Goal: Information Seeking & Learning: Learn about a topic

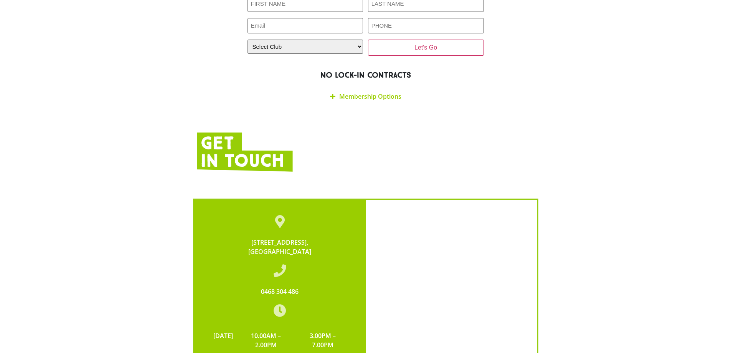
scroll to position [1420, 0]
click at [347, 92] on link "Membership Options" at bounding box center [370, 96] width 62 height 8
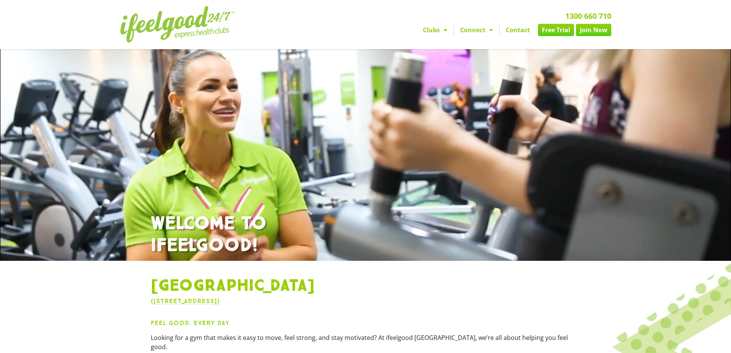
scroll to position [0, 0]
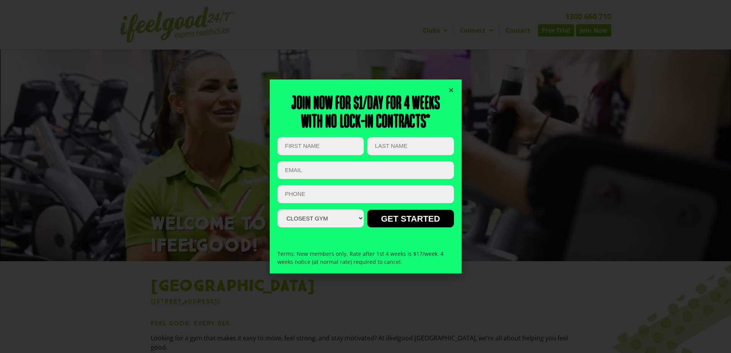
click at [451, 91] on icon "Close" at bounding box center [451, 90] width 6 height 6
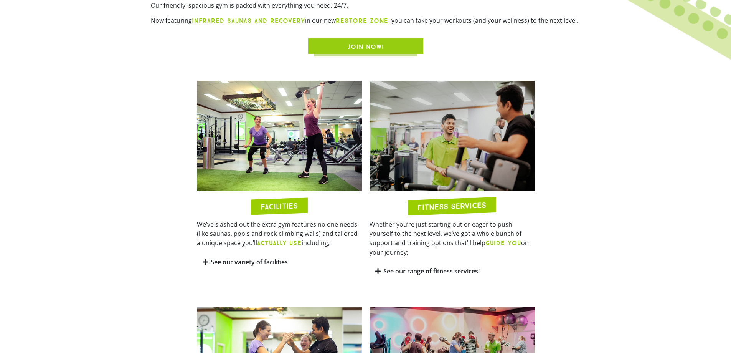
scroll to position [350, 0]
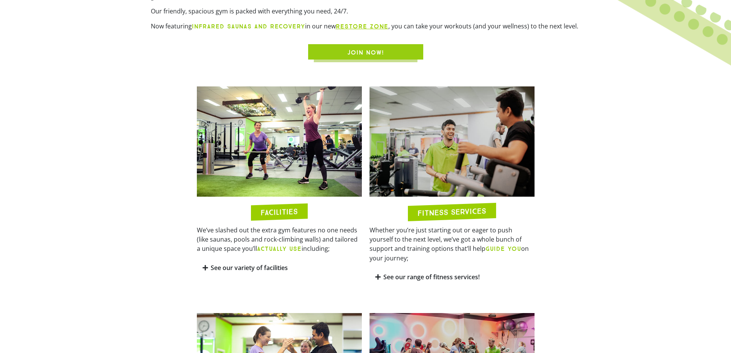
click at [218, 263] on link "See our variety of facilities" at bounding box center [249, 267] width 77 height 8
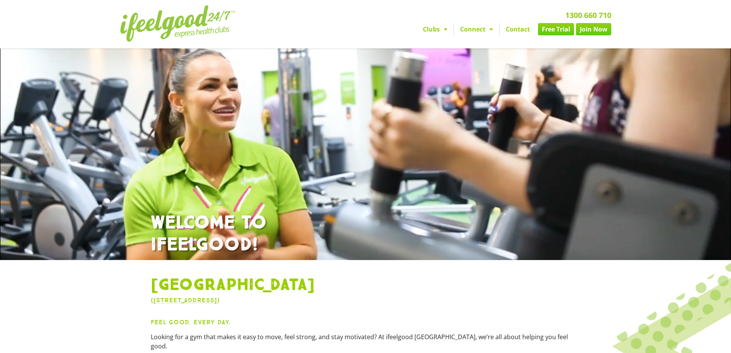
scroll to position [0, 0]
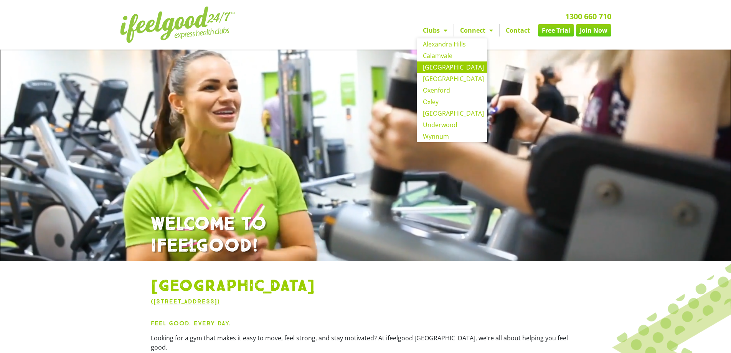
click at [428, 32] on link "Clubs" at bounding box center [435, 30] width 37 height 12
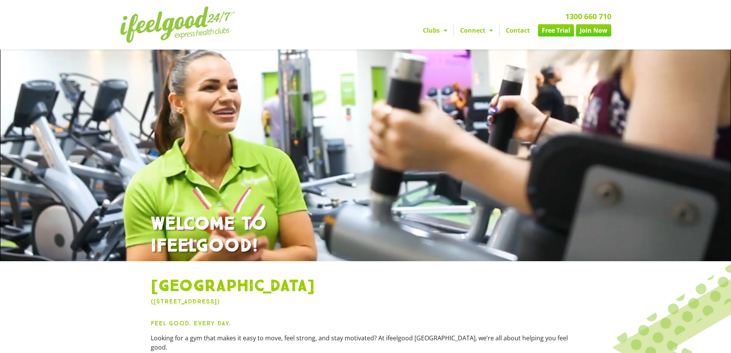
click at [428, 32] on link "Clubs" at bounding box center [435, 30] width 37 height 12
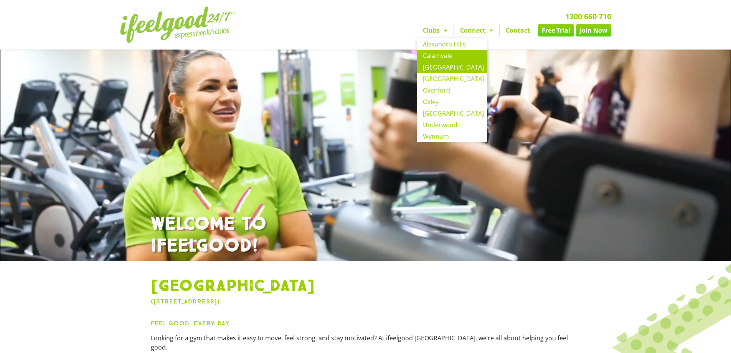
click at [431, 55] on link "Calamvale" at bounding box center [452, 56] width 70 height 12
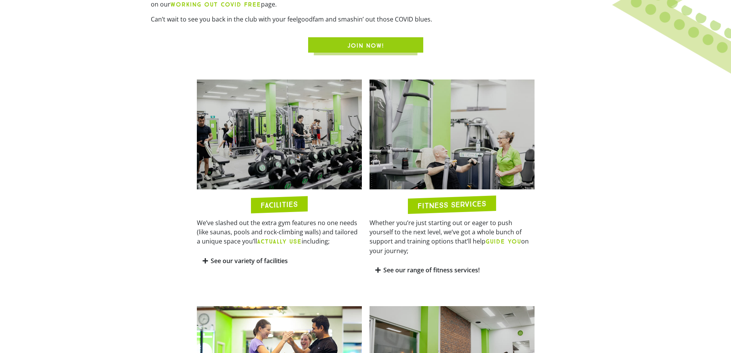
scroll to position [345, 0]
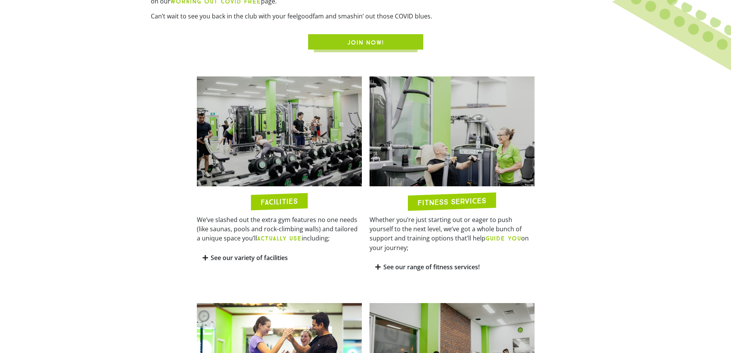
click at [241, 256] on link "See our variety of facilities" at bounding box center [249, 257] width 77 height 8
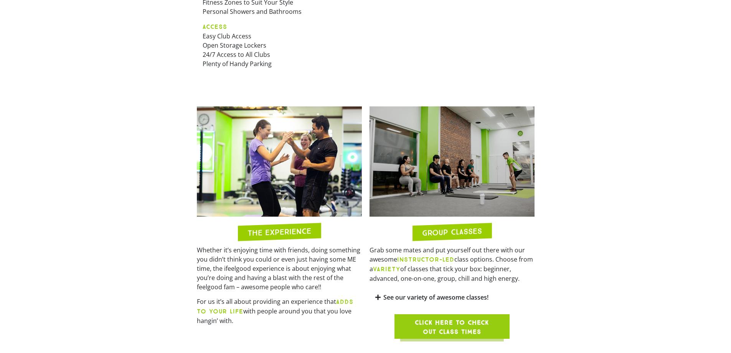
scroll to position [729, 0]
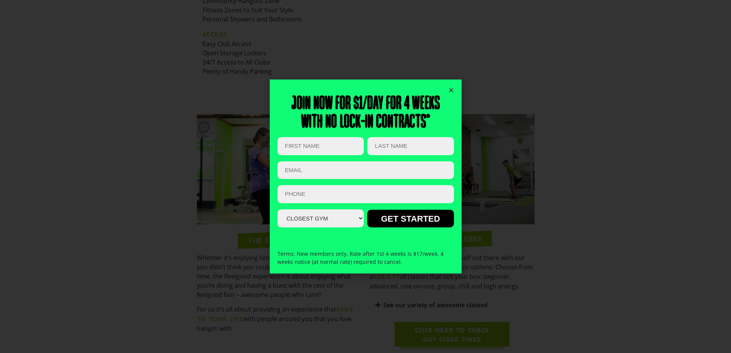
click at [451, 90] on icon "Close" at bounding box center [451, 90] width 6 height 6
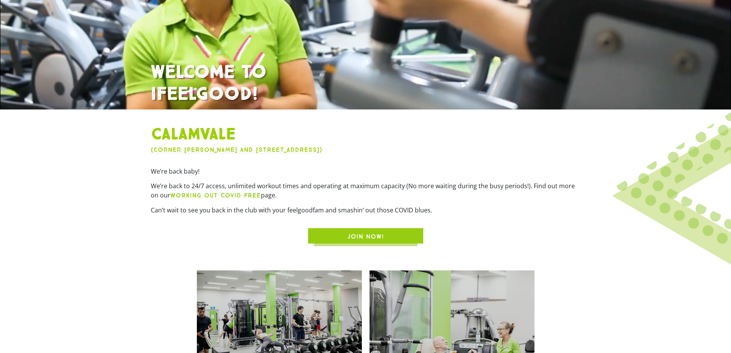
scroll to position [95, 0]
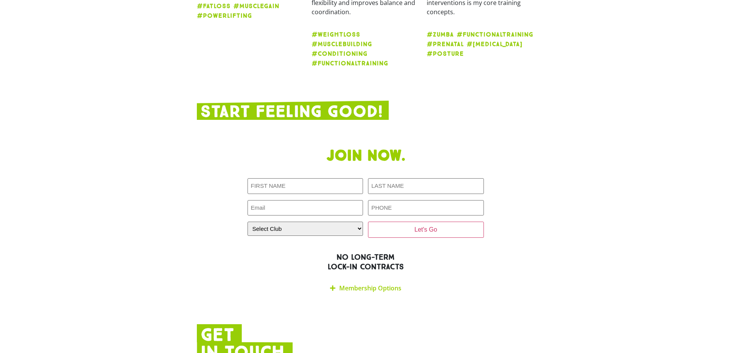
scroll to position [1497, 0]
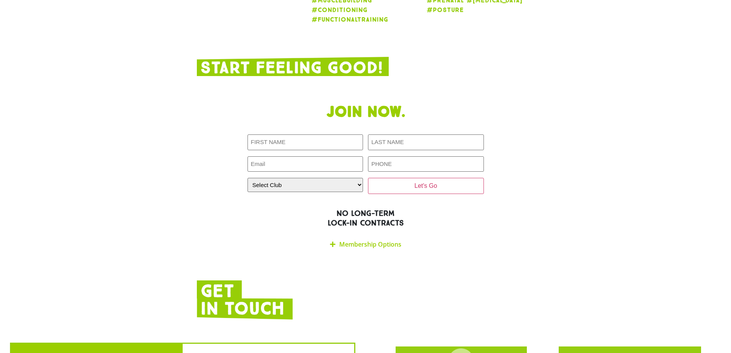
click at [345, 240] on link "Membership Options" at bounding box center [370, 244] width 62 height 8
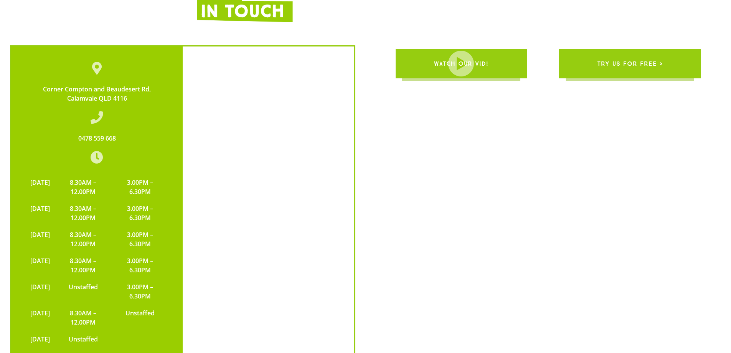
scroll to position [1996, 0]
